Goal: Task Accomplishment & Management: Manage account settings

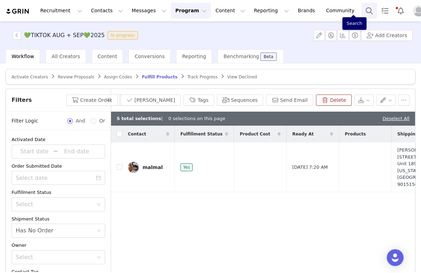
click at [361, 12] on button "Search" at bounding box center [368, 11] width 15 height 16
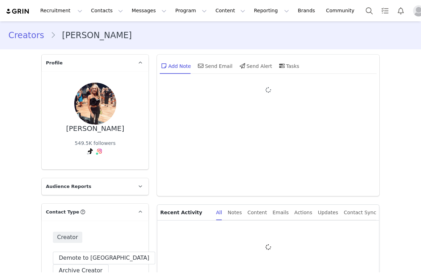
type input "+1 ([GEOGRAPHIC_DATA])"
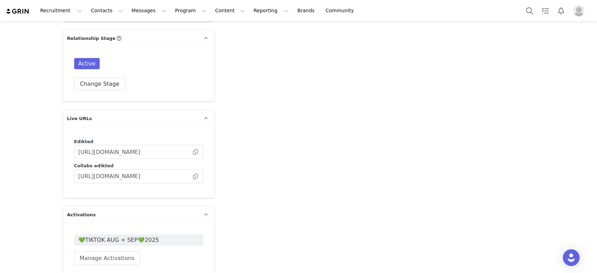
scroll to position [1213, 0]
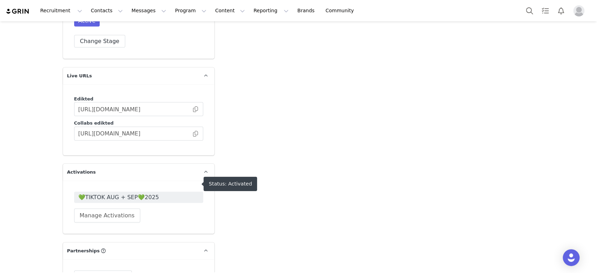
click at [110, 193] on span "💚TIKTOK AUG + SEP💚2025" at bounding box center [138, 197] width 121 height 8
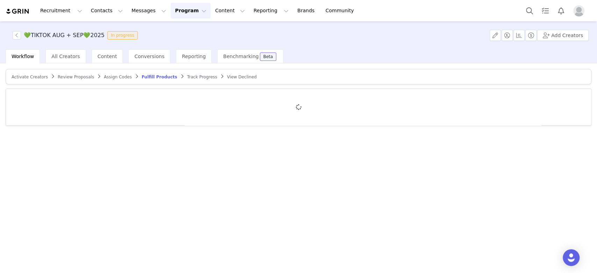
click at [188, 76] on span "Track Progress" at bounding box center [202, 77] width 30 height 5
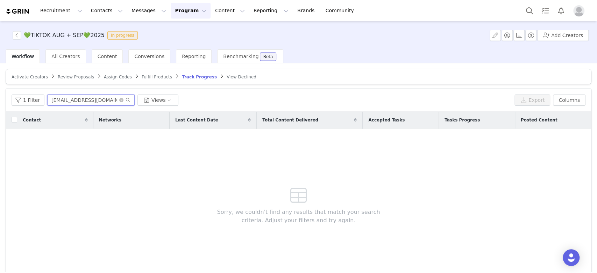
drag, startPoint x: 113, startPoint y: 101, endPoint x: 48, endPoint y: 100, distance: 64.8
click at [48, 100] on input "valerierachel12@gmail.com" at bounding box center [90, 99] width 87 height 11
paste input "kamri.peterson08"
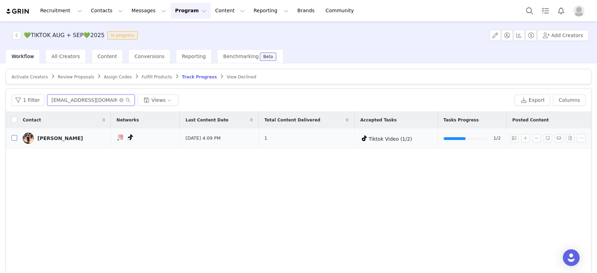
type input "kamri.peterson08@gmail.com"
click at [13, 140] on input "checkbox" at bounding box center [15, 138] width 6 height 6
checkbox input "true"
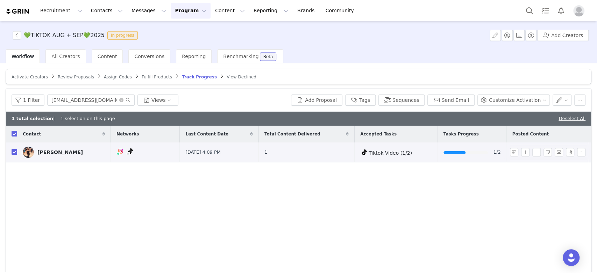
click at [14, 150] on input "checkbox" at bounding box center [15, 152] width 6 height 6
checkbox input "false"
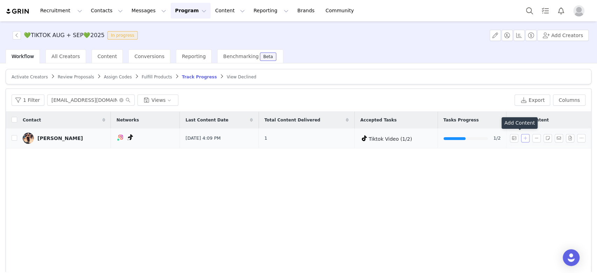
click at [420, 138] on button "button" at bounding box center [525, 138] width 8 height 8
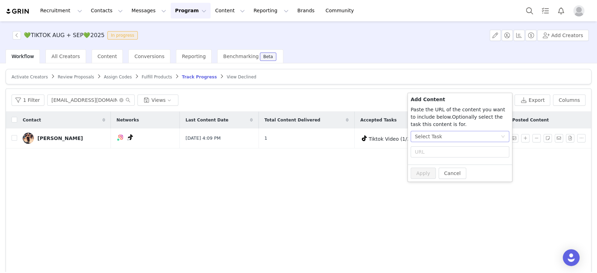
click at [420, 133] on div "Select Task" at bounding box center [458, 136] width 86 height 10
click at [420, 169] on li "Tiktok Video (TikTok)" at bounding box center [460, 172] width 99 height 11
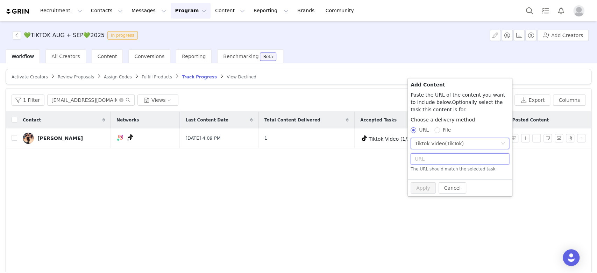
click at [420, 156] on input "text" at bounding box center [460, 158] width 99 height 11
paste input "https://www.tiktok.com/t/ZP8SExHc2/"
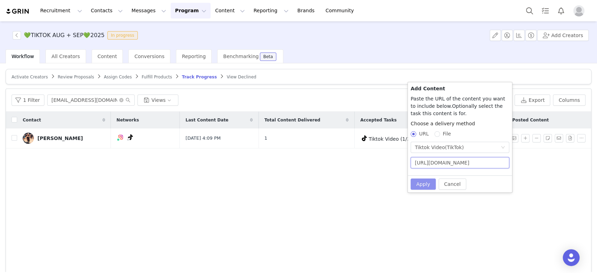
type input "https://www.tiktok.com/t/ZP8SExHc2/"
click at [420, 179] on button "Apply" at bounding box center [423, 183] width 25 height 11
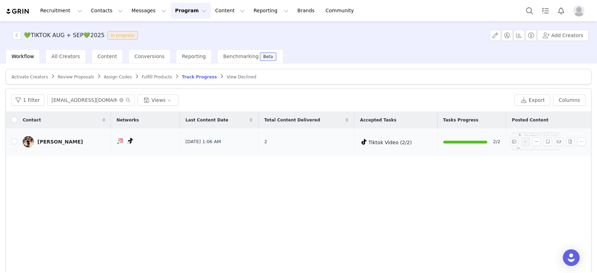
click at [10, 144] on td at bounding box center [11, 141] width 11 height 27
click at [14, 140] on input "checkbox" at bounding box center [15, 142] width 6 height 6
checkbox input "true"
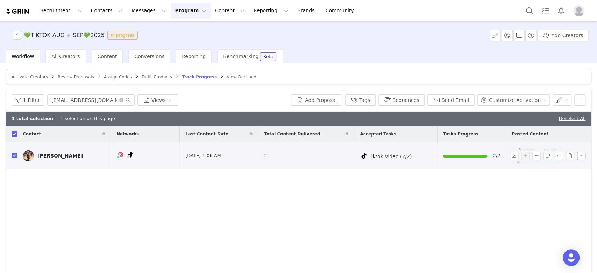
click at [420, 154] on button "button" at bounding box center [581, 156] width 8 height 8
click at [420, 174] on div "Contact Networks Last Content Date Total Content Delivered Accepted Tasks Tasks…" at bounding box center [298, 202] width 585 height 153
click at [420, 152] on button "button" at bounding box center [581, 156] width 8 height 8
click at [420, 193] on div "Contact Networks Last Content Date Total Content Delivered Accepted Tasks Tasks…" at bounding box center [298, 202] width 585 height 153
click at [420, 97] on button "button" at bounding box center [580, 99] width 11 height 11
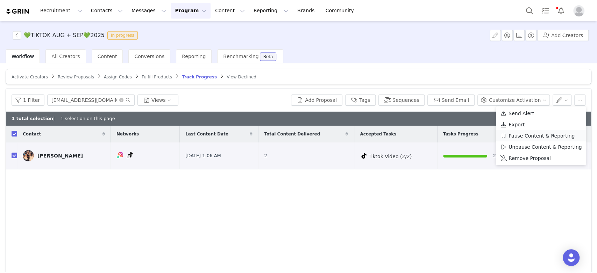
click at [420, 134] on span "Pause Content & Reporting" at bounding box center [542, 136] width 66 height 8
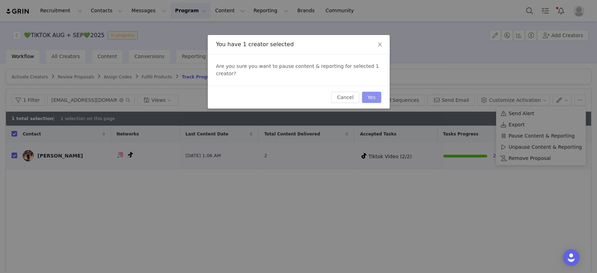
click at [377, 92] on button "Yes" at bounding box center [371, 97] width 19 height 11
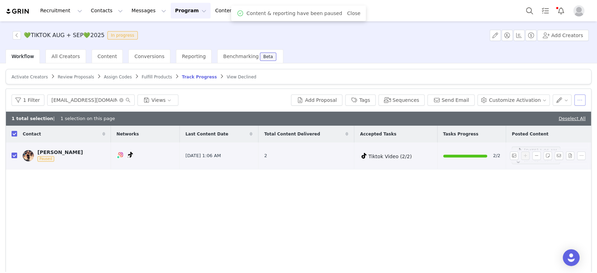
click at [420, 97] on button "button" at bounding box center [580, 99] width 11 height 11
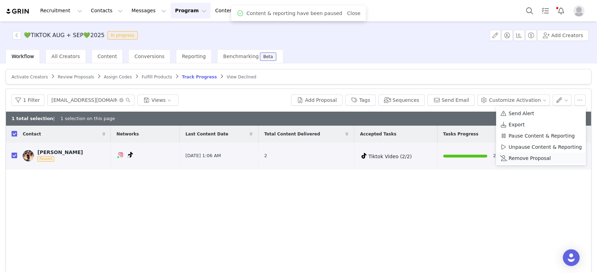
click at [420, 156] on div "Remove Proposal" at bounding box center [541, 158] width 82 height 8
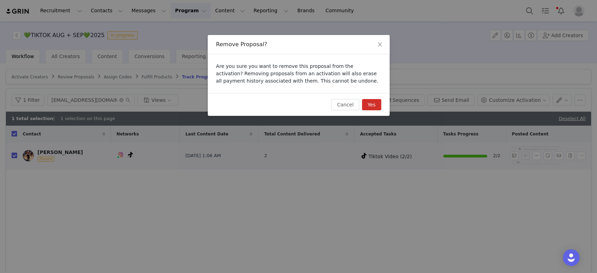
click at [376, 100] on button "Yes" at bounding box center [371, 104] width 19 height 11
checkbox input "false"
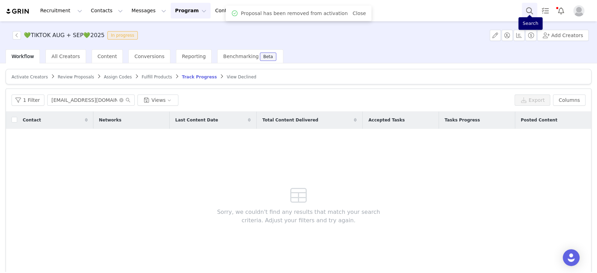
click at [420, 15] on button "Search" at bounding box center [529, 11] width 15 height 16
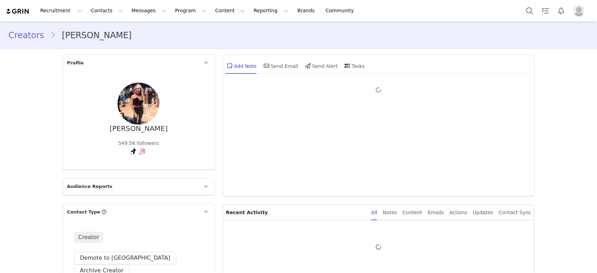
type input "+1 ([GEOGRAPHIC_DATA])"
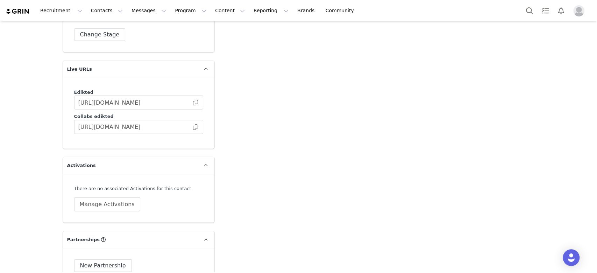
scroll to position [1260, 0]
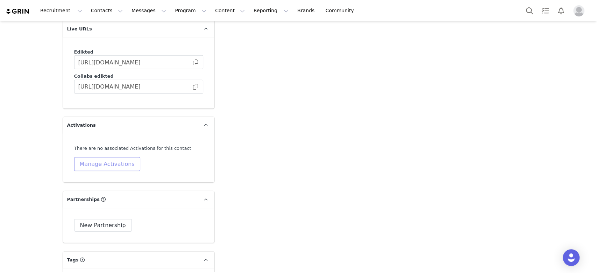
click at [109, 157] on button "Manage Activations" at bounding box center [107, 164] width 66 height 14
click at [104, 174] on div "Select Activation" at bounding box center [84, 178] width 68 height 10
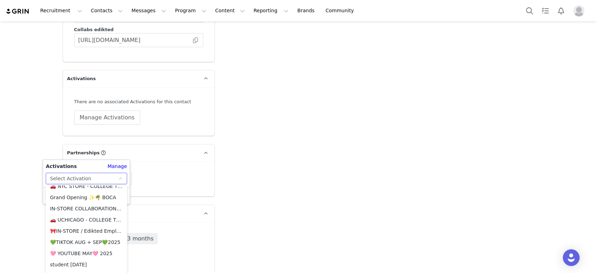
scroll to position [327, 0]
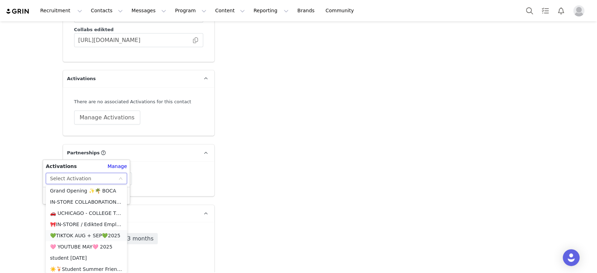
click at [86, 233] on li "💚TIKTOK AUG + SEP💚2025" at bounding box center [86, 235] width 81 height 11
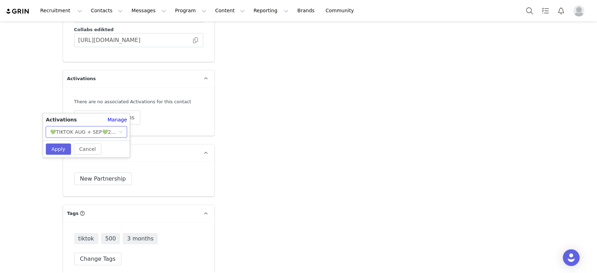
click at [62, 140] on div "Cancel Apply" at bounding box center [86, 148] width 87 height 17
click at [62, 150] on button "Apply" at bounding box center [58, 148] width 25 height 11
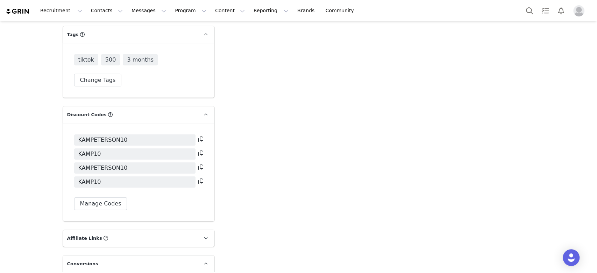
scroll to position [1493, 0]
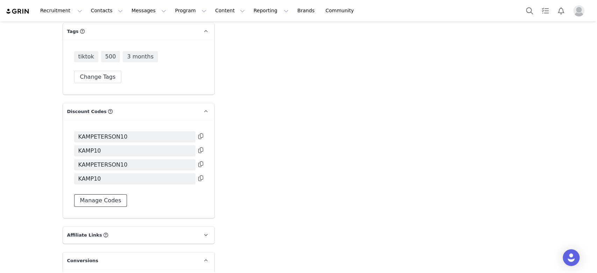
click at [108, 194] on button "Manage Codes" at bounding box center [100, 200] width 53 height 13
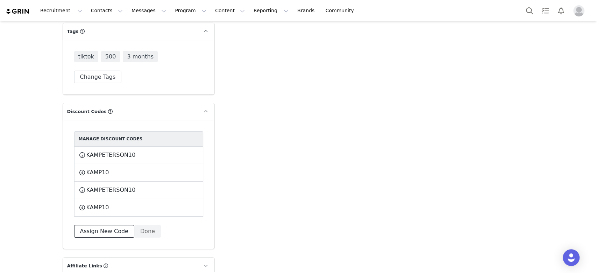
click at [105, 225] on button "Assign New Code" at bounding box center [104, 231] width 60 height 13
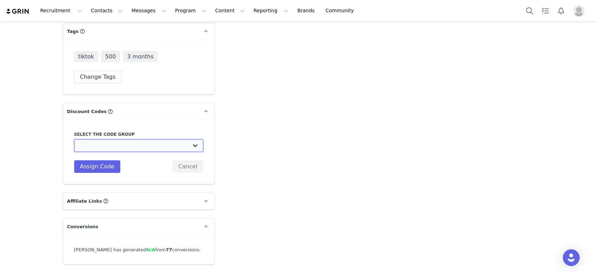
click at [104, 139] on select "Edikted UK: NEW TIKTOK ❤️ Edikted UK: NEW IG ❤️ Edikted: Students + IG Edikted:…" at bounding box center [138, 145] width 129 height 13
select select "10009859"
click at [74, 139] on select "Edikted UK: NEW TIKTOK ❤️ Edikted UK: NEW IG ❤️ Edikted: Students + IG Edikted:…" at bounding box center [138, 145] width 129 height 13
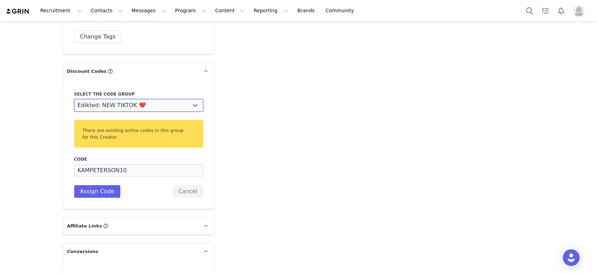
scroll to position [1540, 0]
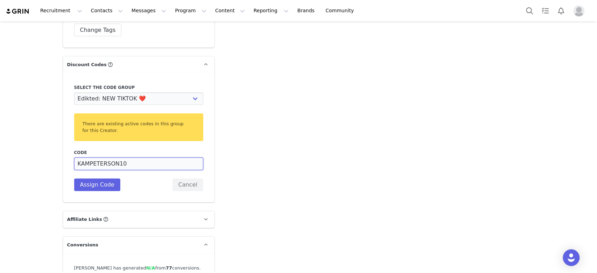
drag, startPoint x: 112, startPoint y: 151, endPoint x: 98, endPoint y: 151, distance: 14.3
click at [98, 157] on input "KAMPETERSON10" at bounding box center [138, 163] width 129 height 13
type input "KAMPETE10"
click at [89, 178] on button "Assign Code" at bounding box center [97, 184] width 46 height 13
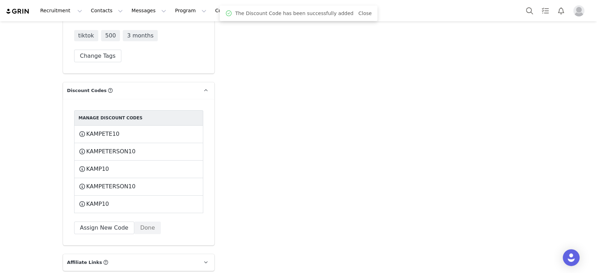
scroll to position [1493, 0]
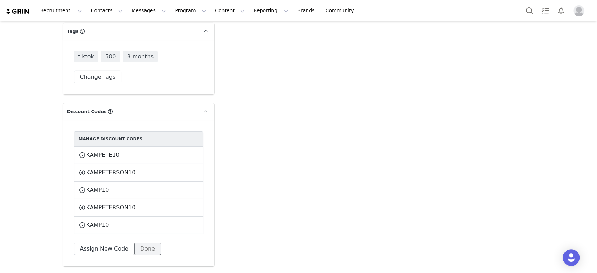
click at [142, 243] on button "Done" at bounding box center [147, 249] width 27 height 13
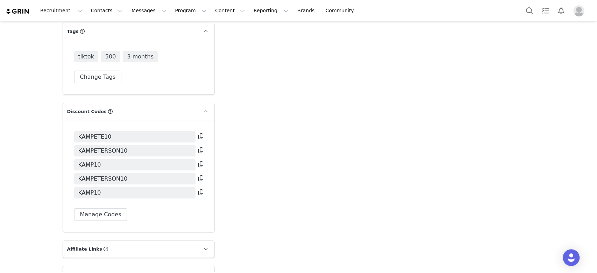
click at [198, 133] on icon at bounding box center [200, 136] width 5 height 6
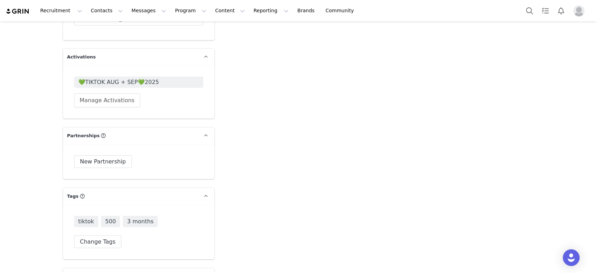
scroll to position [1260, 0]
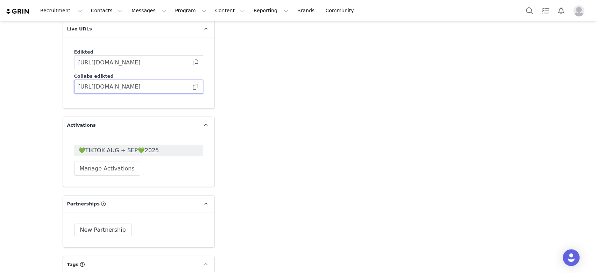
click at [193, 80] on input "[URL][DOMAIN_NAME]" at bounding box center [138, 87] width 129 height 14
click at [193, 87] on span at bounding box center [195, 87] width 7 height 0
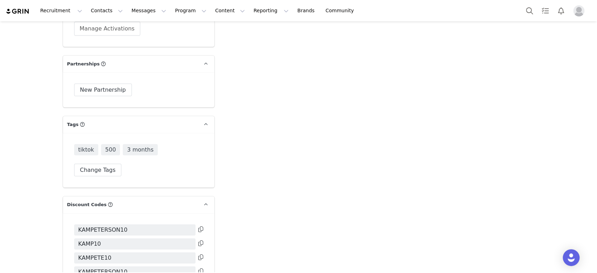
scroll to position [1306, 0]
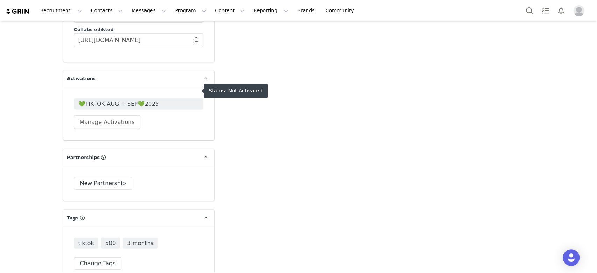
click at [127, 100] on span "💚TIKTOK AUG + SEP💚2025" at bounding box center [138, 104] width 121 height 8
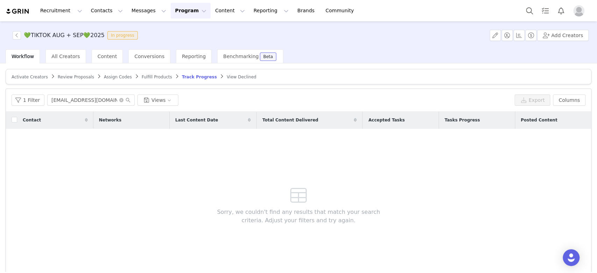
click at [29, 75] on span "Activate Creators" at bounding box center [30, 77] width 36 height 5
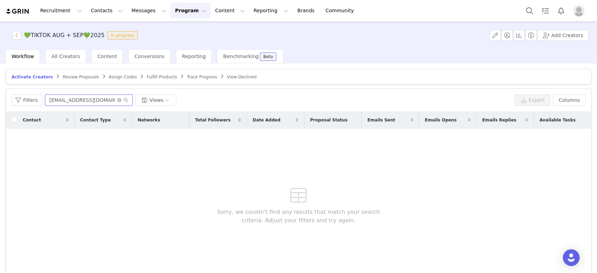
drag, startPoint x: 121, startPoint y: 103, endPoint x: 110, endPoint y: 96, distance: 13.3
click at [110, 96] on input "matildamirjamm@gmail.com" at bounding box center [88, 99] width 87 height 11
click at [114, 99] on input "matildamirjamm@gmail.com" at bounding box center [88, 99] width 87 height 11
click at [117, 100] on icon "icon: close-circle" at bounding box center [119, 100] width 4 height 4
click at [112, 97] on input "text" at bounding box center [88, 99] width 87 height 11
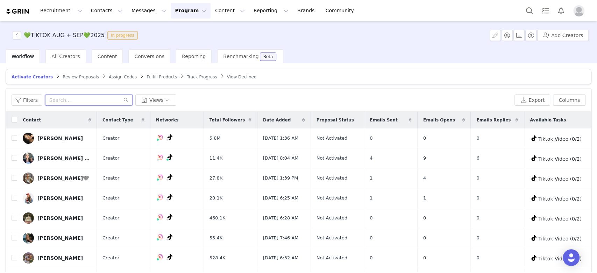
paste input "[EMAIL_ADDRESS][DOMAIN_NAME]"
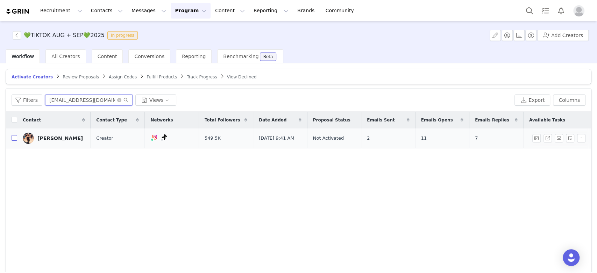
type input "[EMAIL_ADDRESS][DOMAIN_NAME]"
drag, startPoint x: 13, startPoint y: 137, endPoint x: 20, endPoint y: 137, distance: 6.6
click at [13, 137] on input "checkbox" at bounding box center [15, 138] width 6 height 6
checkbox input "true"
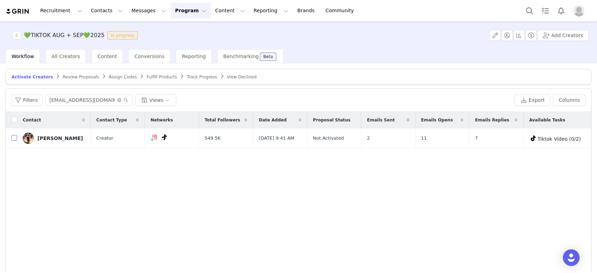
checkbox input "true"
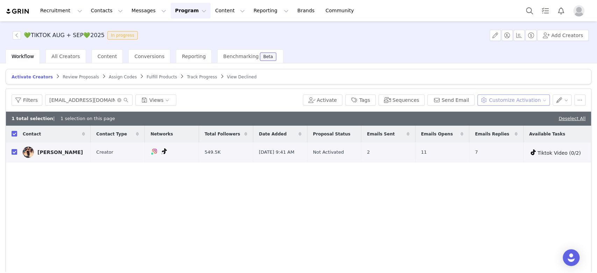
click at [495, 96] on button "Customize Activation" at bounding box center [514, 99] width 72 height 11
click at [491, 110] on span "Edit Product Selection" at bounding box center [517, 114] width 54 height 8
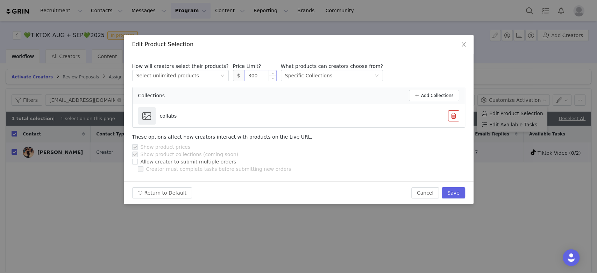
click at [245, 76] on input "300" at bounding box center [261, 75] width 32 height 10
click at [450, 193] on button "Save" at bounding box center [453, 192] width 23 height 11
type input "300"
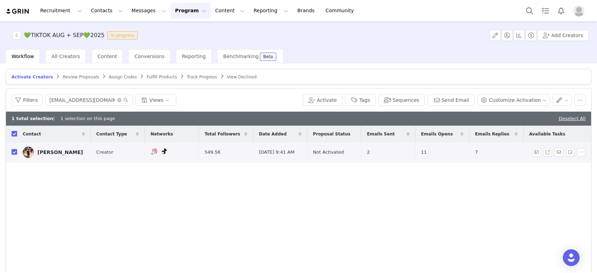
click at [52, 150] on div "[PERSON_NAME]" at bounding box center [59, 152] width 45 height 6
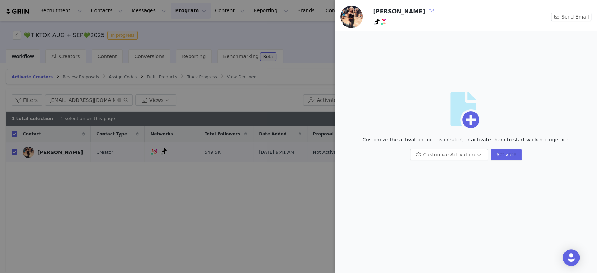
click at [426, 12] on button "button" at bounding box center [431, 11] width 11 height 11
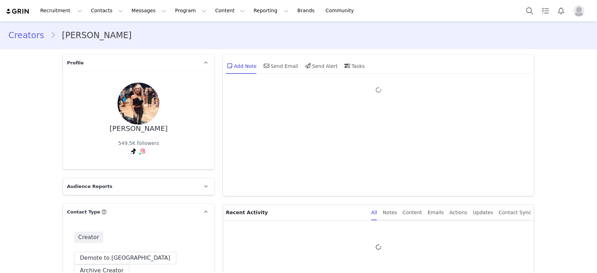
type input "+1 ([GEOGRAPHIC_DATA])"
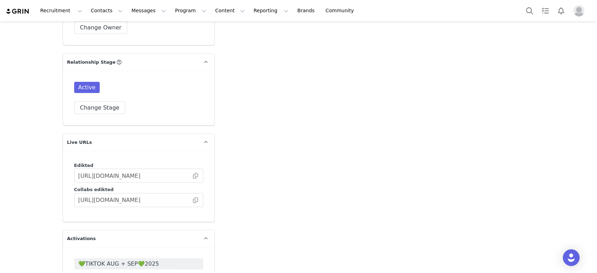
scroll to position [1166, 0]
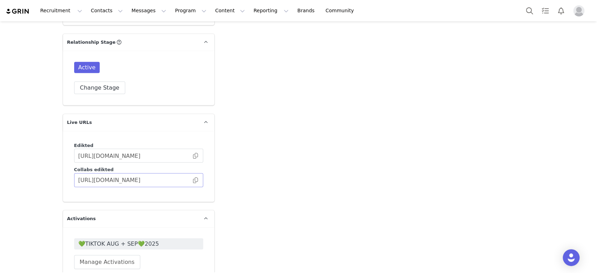
click at [192, 180] on span at bounding box center [195, 180] width 7 height 0
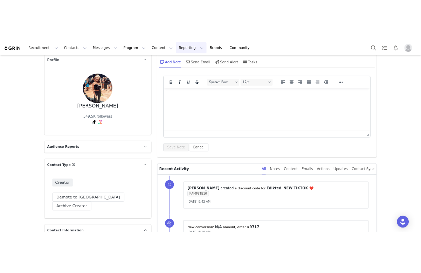
scroll to position [0, 0]
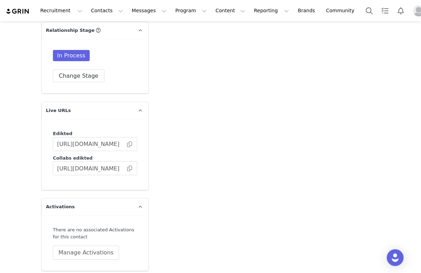
scroll to position [1240, 0]
